Goal: Navigation & Orientation: Find specific page/section

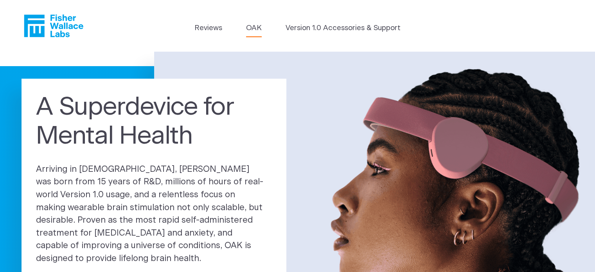
click at [250, 29] on link "OAK" at bounding box center [254, 28] width 16 height 11
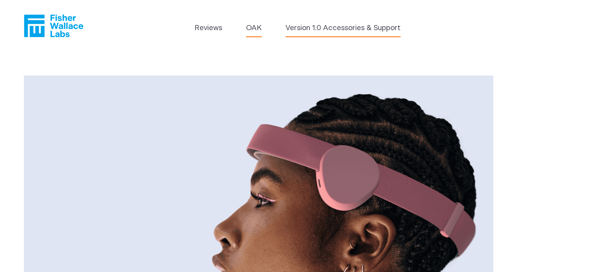
click at [326, 31] on link "Version 1.0 Accessories & Support" at bounding box center [343, 28] width 115 height 11
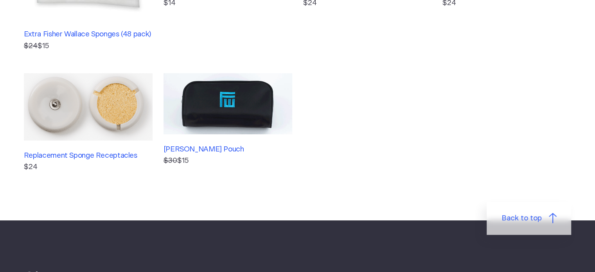
scroll to position [196, 0]
